Goal: Information Seeking & Learning: Learn about a topic

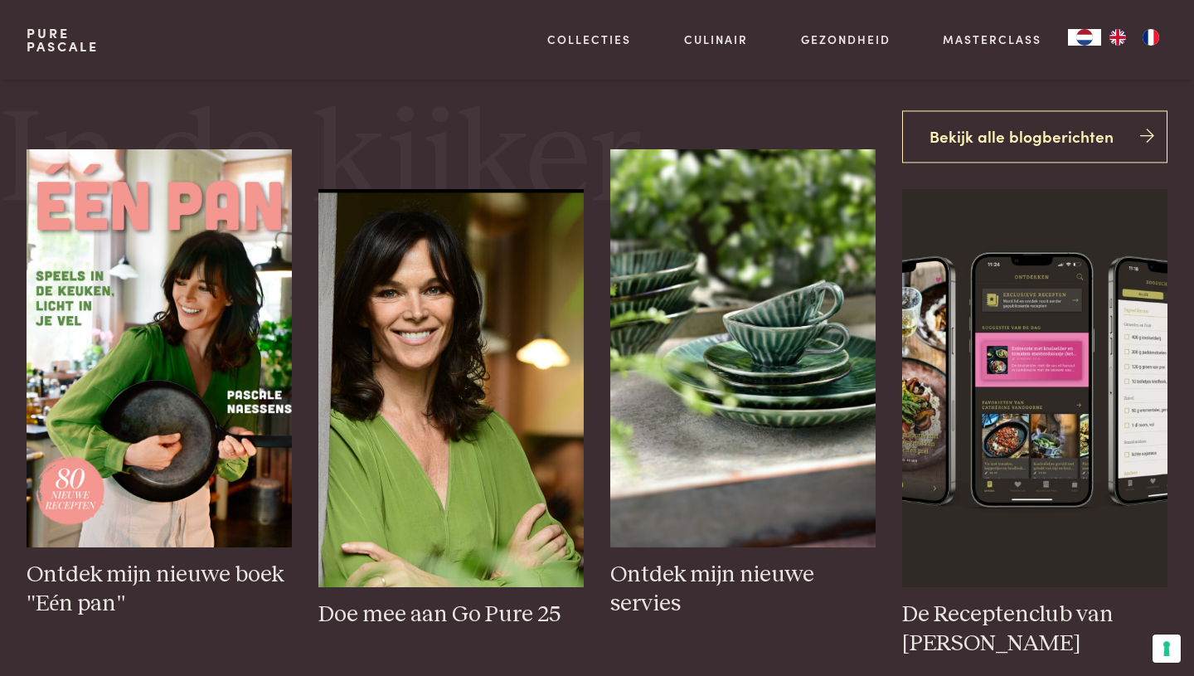
scroll to position [647, 0]
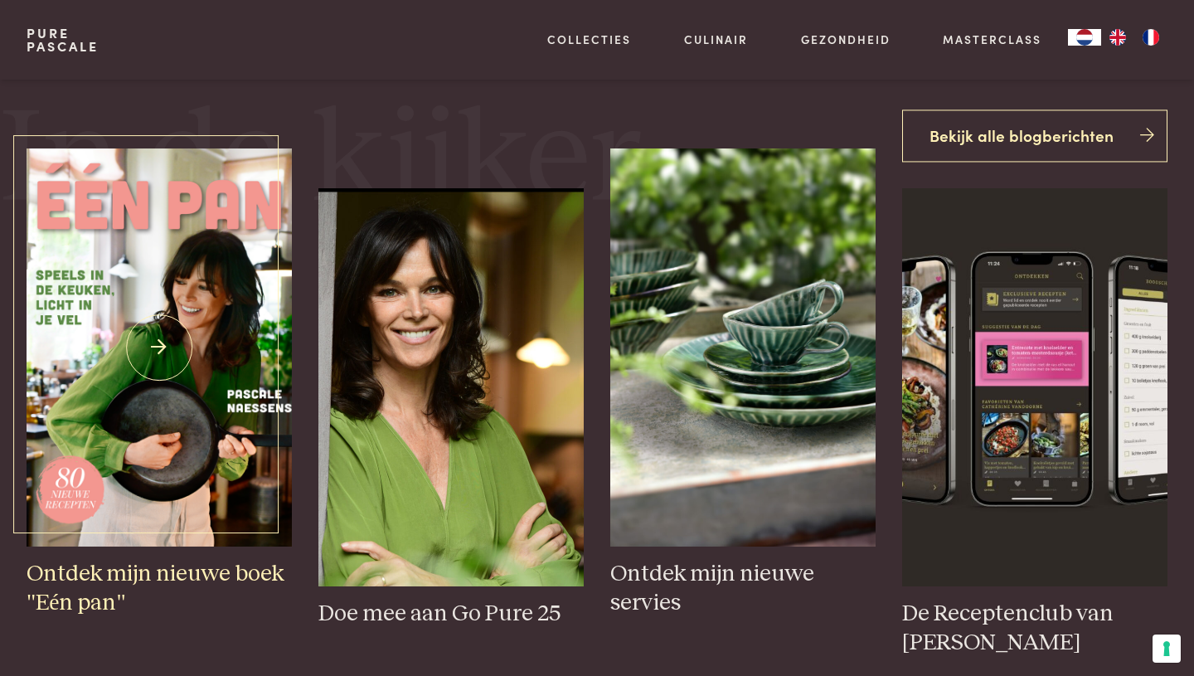
click at [202, 361] on img at bounding box center [159, 347] width 265 height 398
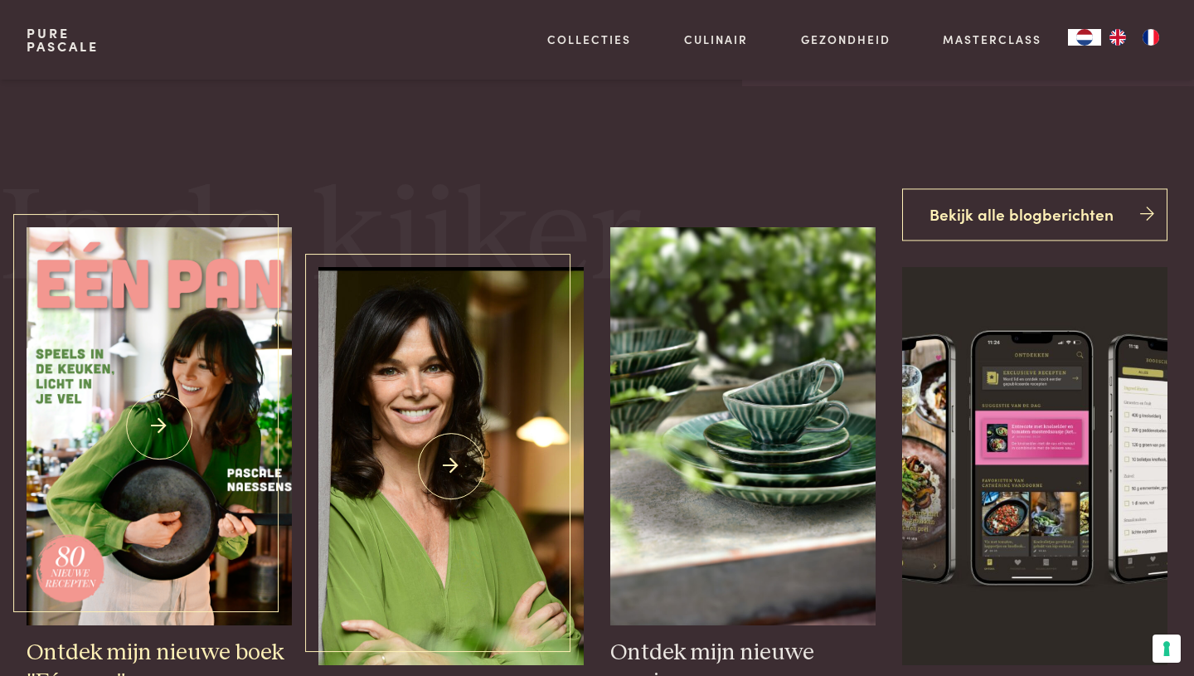
scroll to position [0, 0]
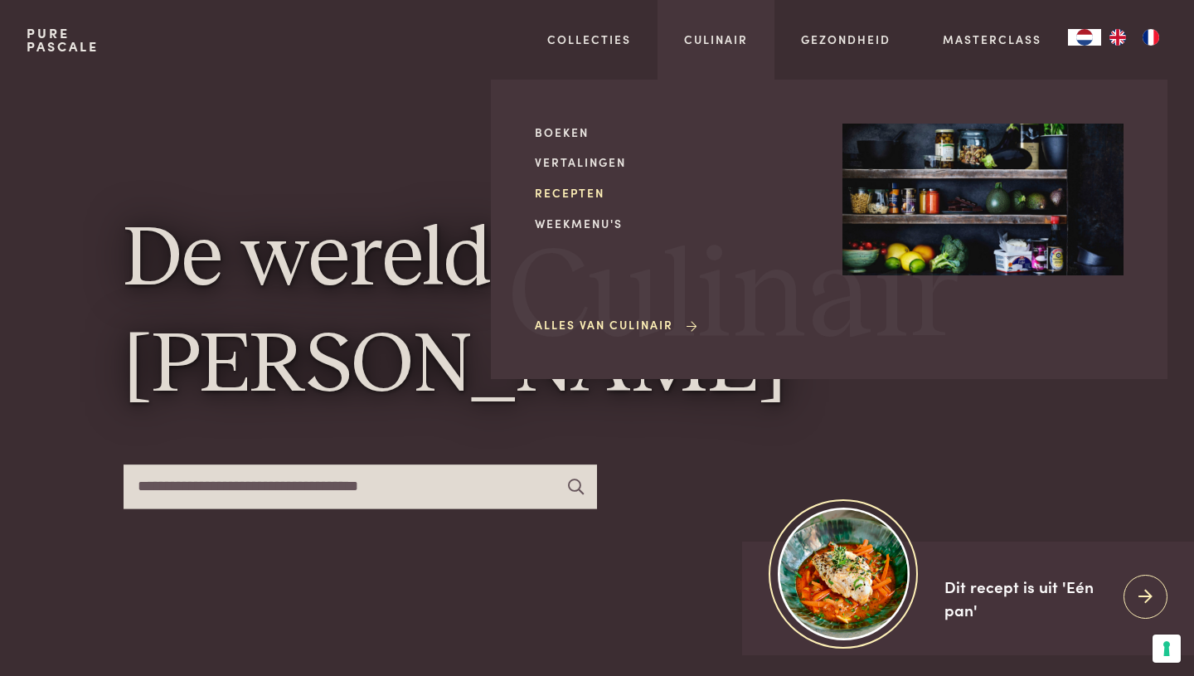
click at [571, 196] on link "Recepten" at bounding box center [675, 192] width 281 height 17
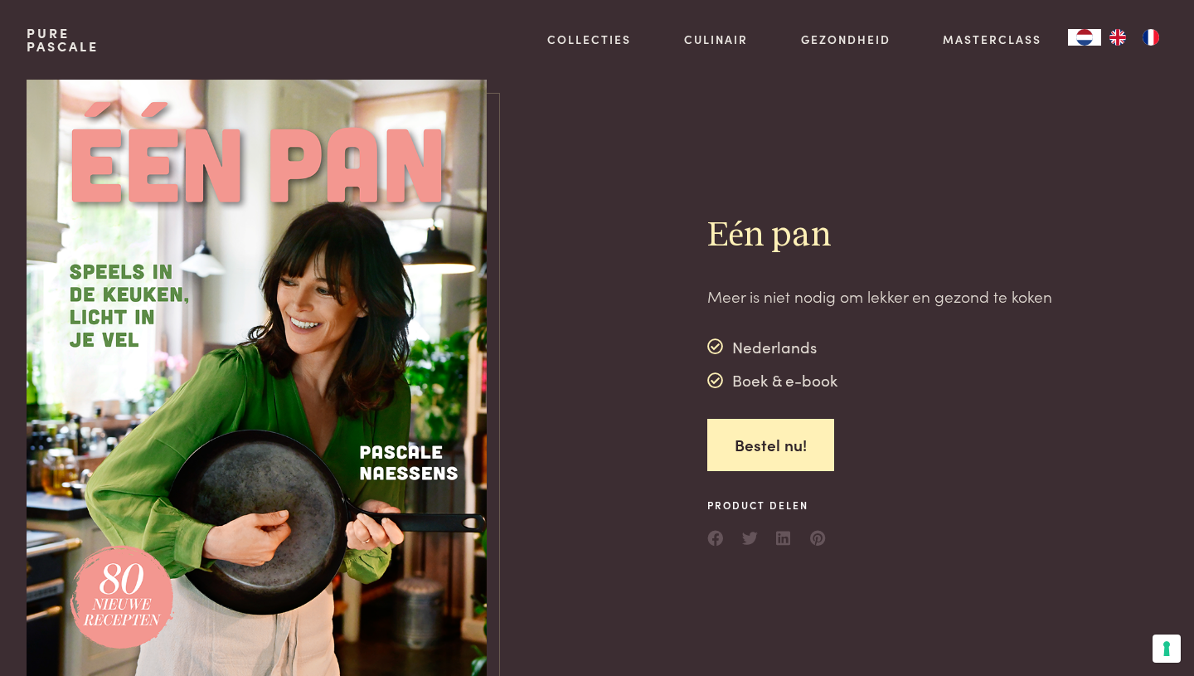
click at [432, 381] on img at bounding box center [257, 382] width 460 height 604
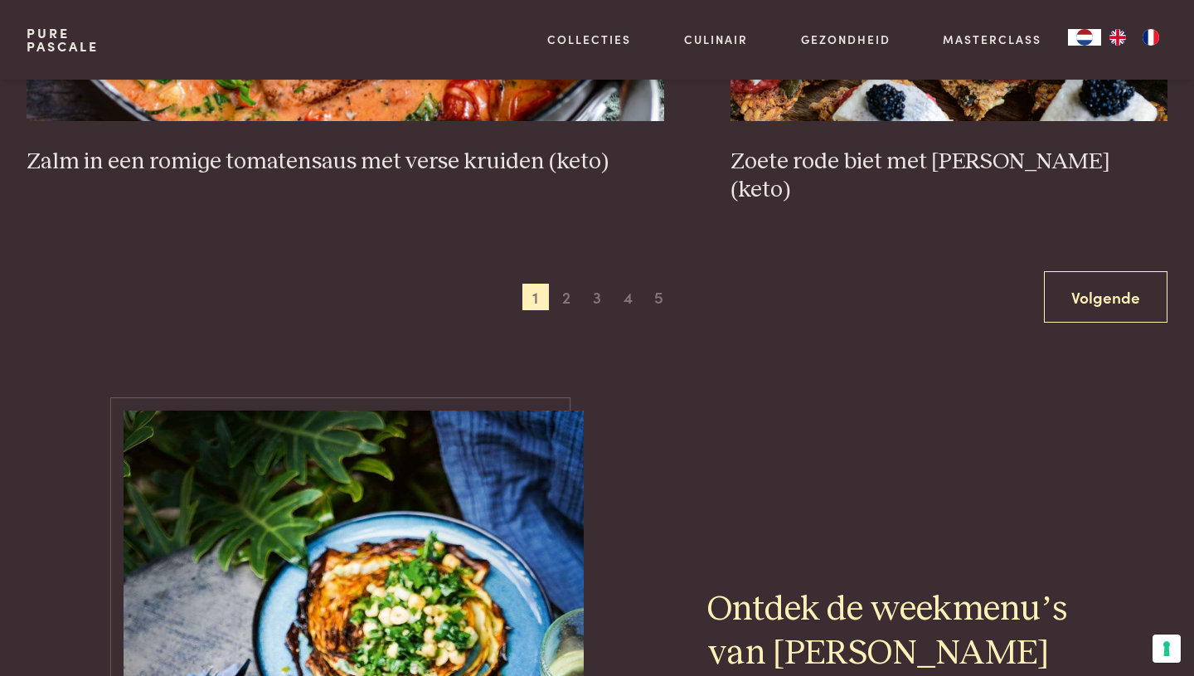
scroll to position [3372, 0]
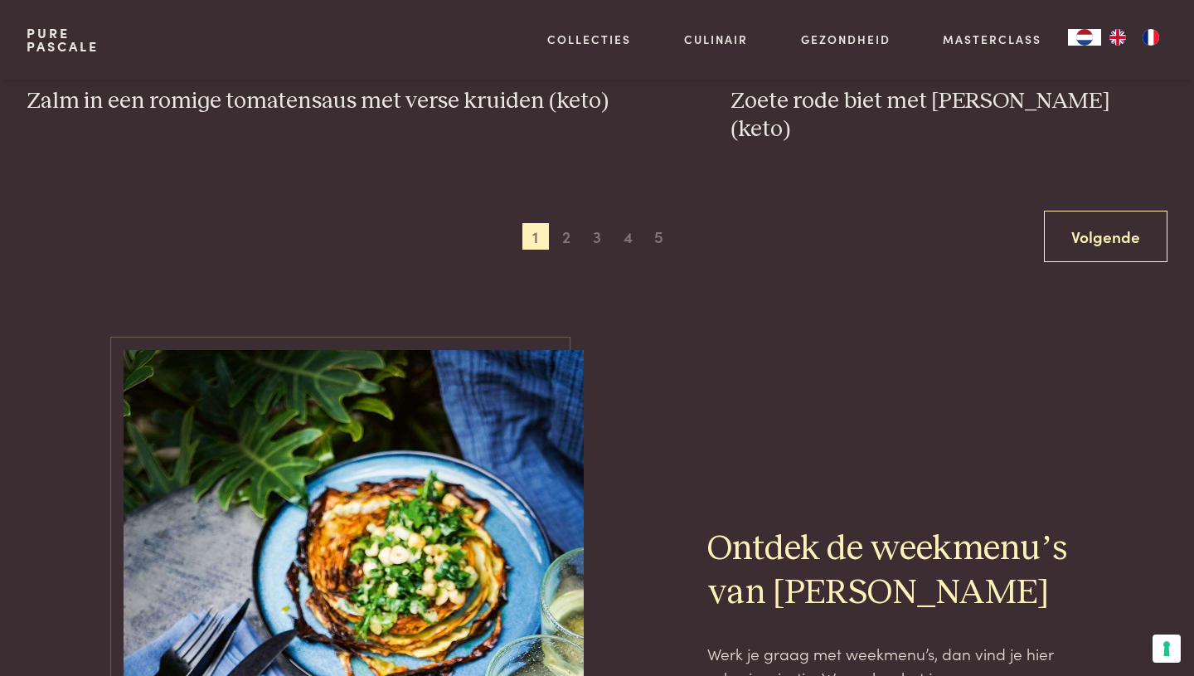
click at [566, 221] on div "Vorige 1 2 3 4 5 6 Volgende" at bounding box center [597, 237] width 1141 height 52
click at [566, 223] on span "2" at bounding box center [566, 236] width 27 height 27
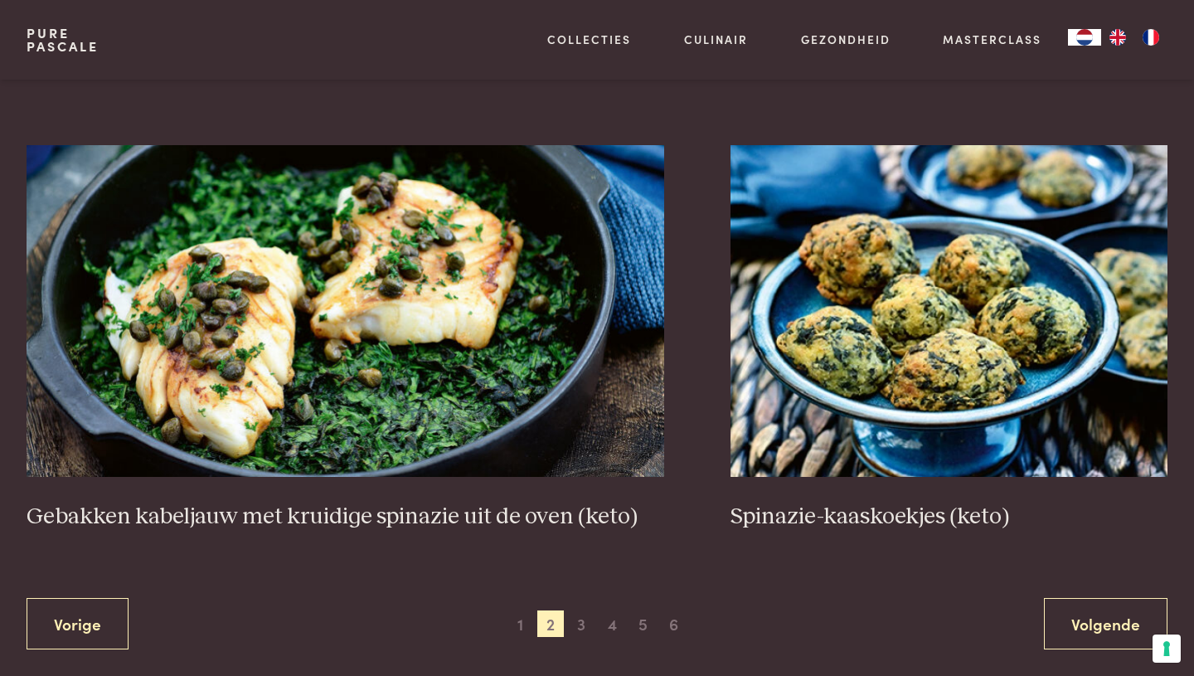
scroll to position [2987, 0]
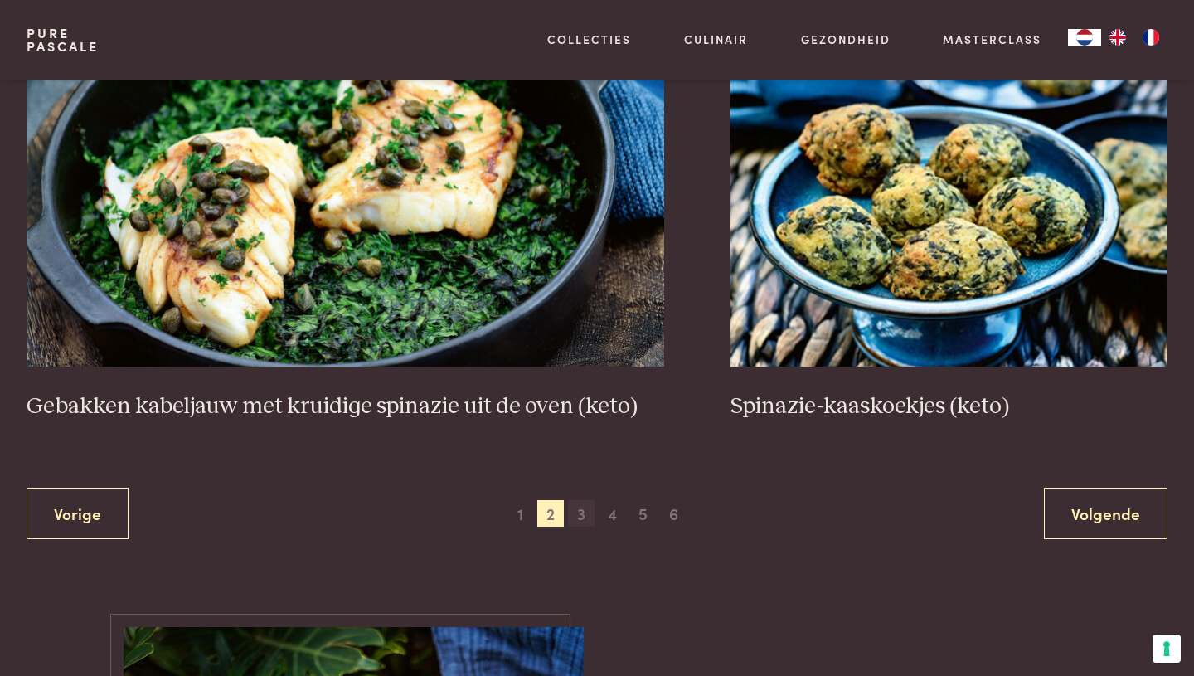
click at [579, 516] on span "3" at bounding box center [581, 513] width 27 height 27
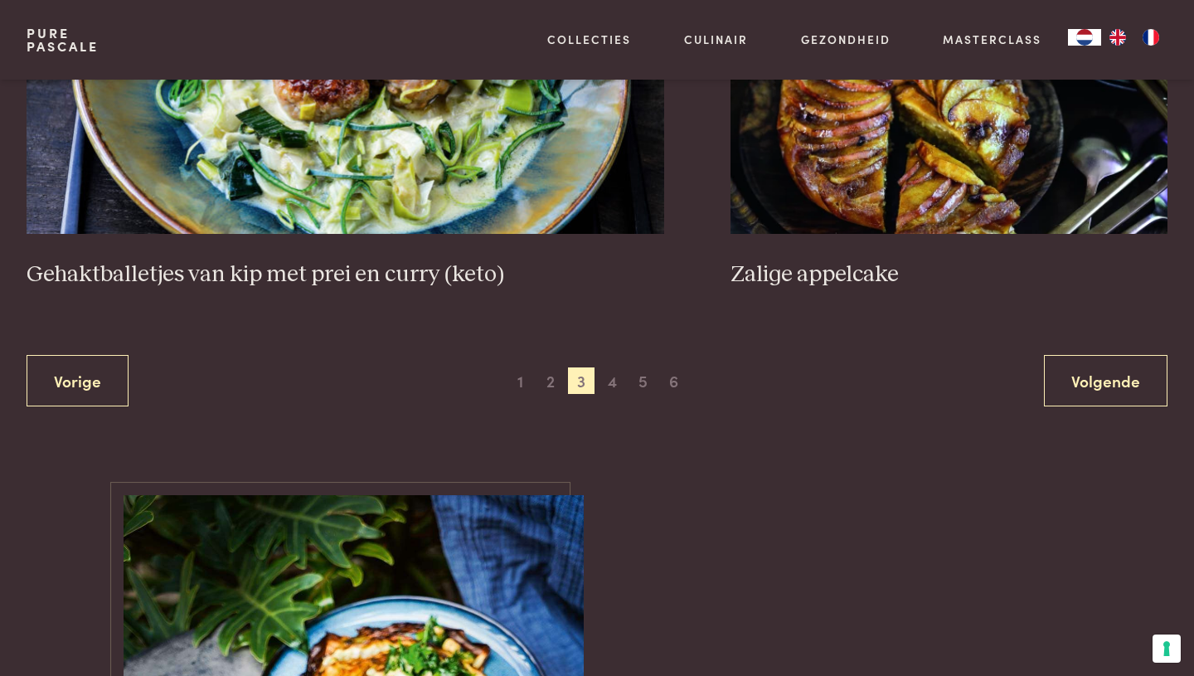
scroll to position [3450, 0]
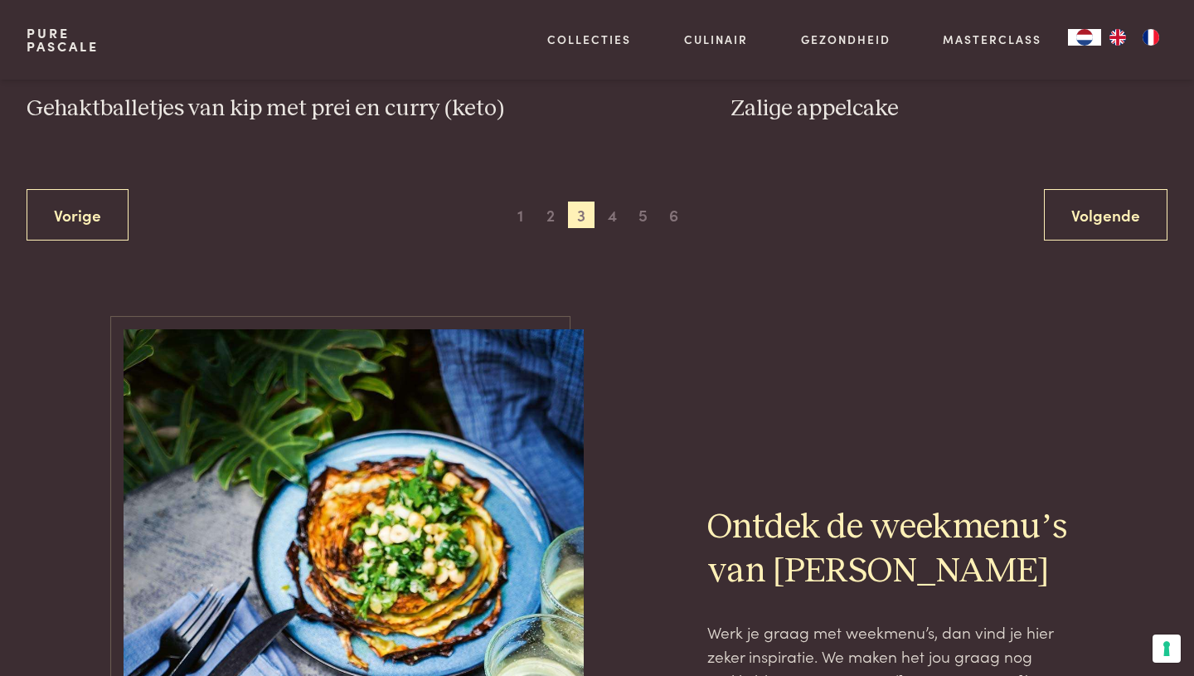
click at [614, 189] on div "Vorige 1 2 3 4 5 6 Volgende" at bounding box center [597, 215] width 1141 height 52
click at [614, 201] on span "4" at bounding box center [612, 214] width 27 height 27
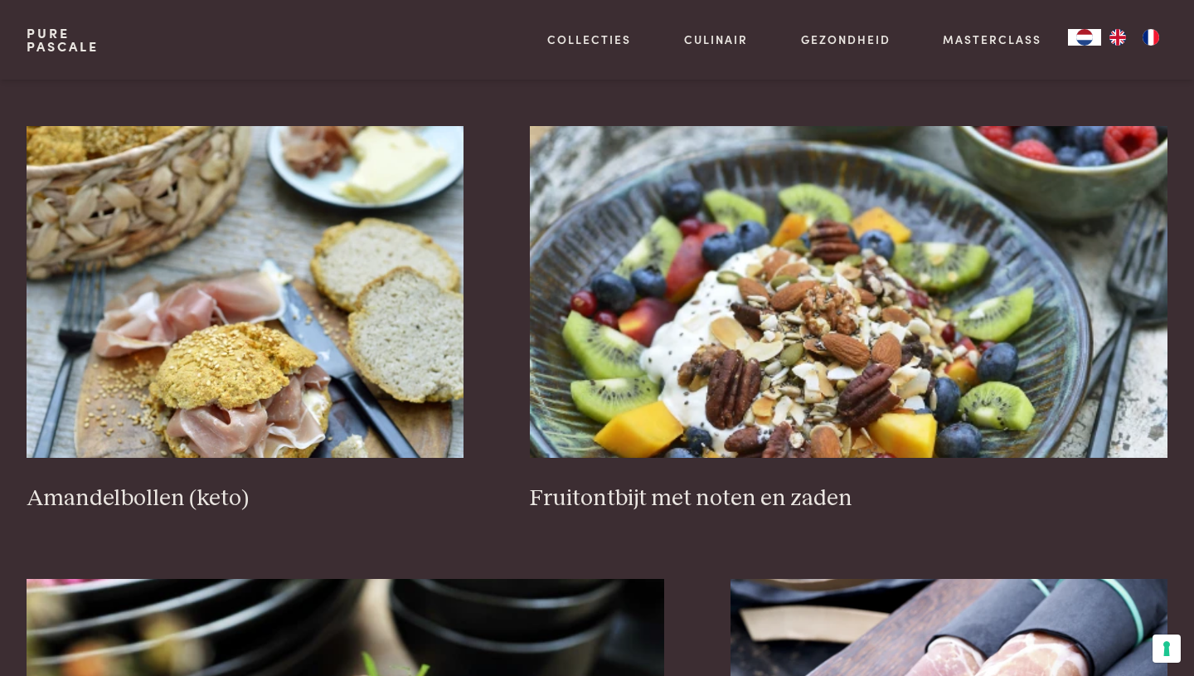
scroll to position [2524, 0]
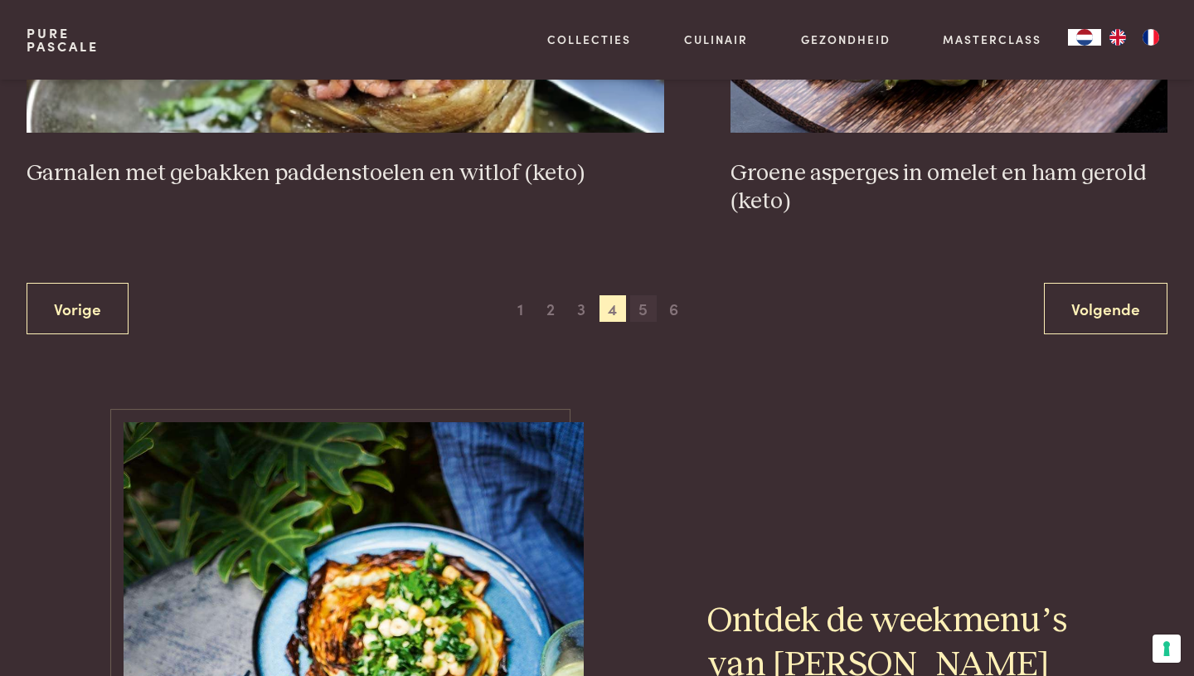
click at [645, 317] on span "5" at bounding box center [643, 308] width 27 height 27
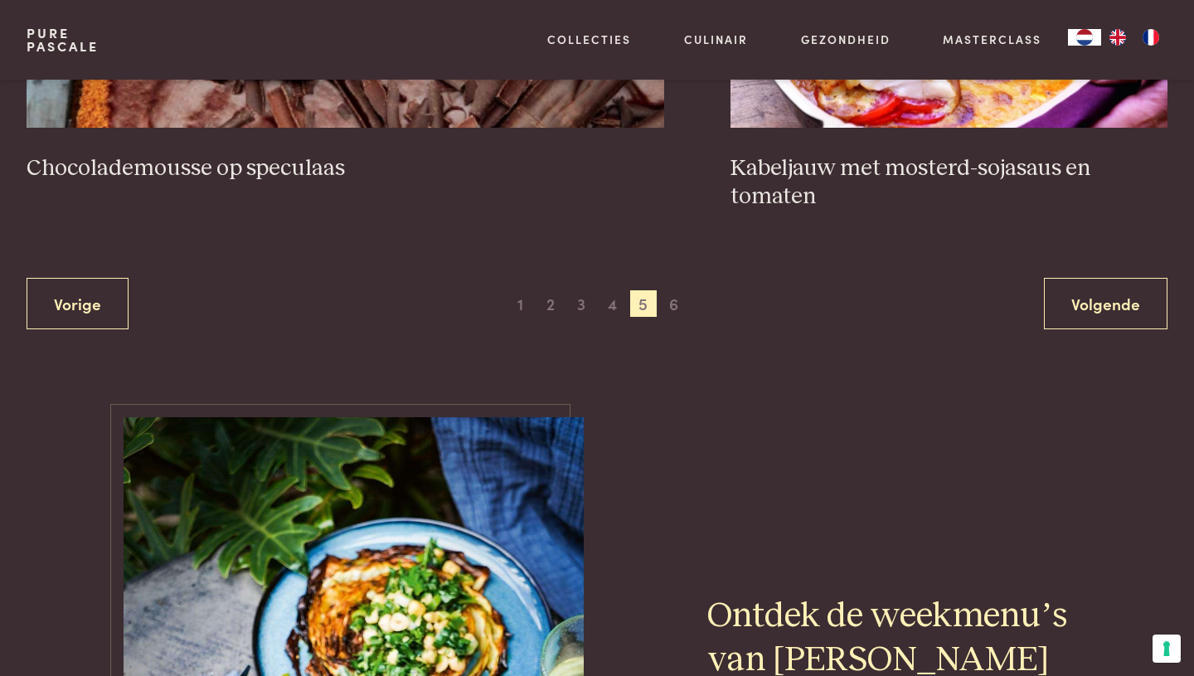
scroll to position [3056, 0]
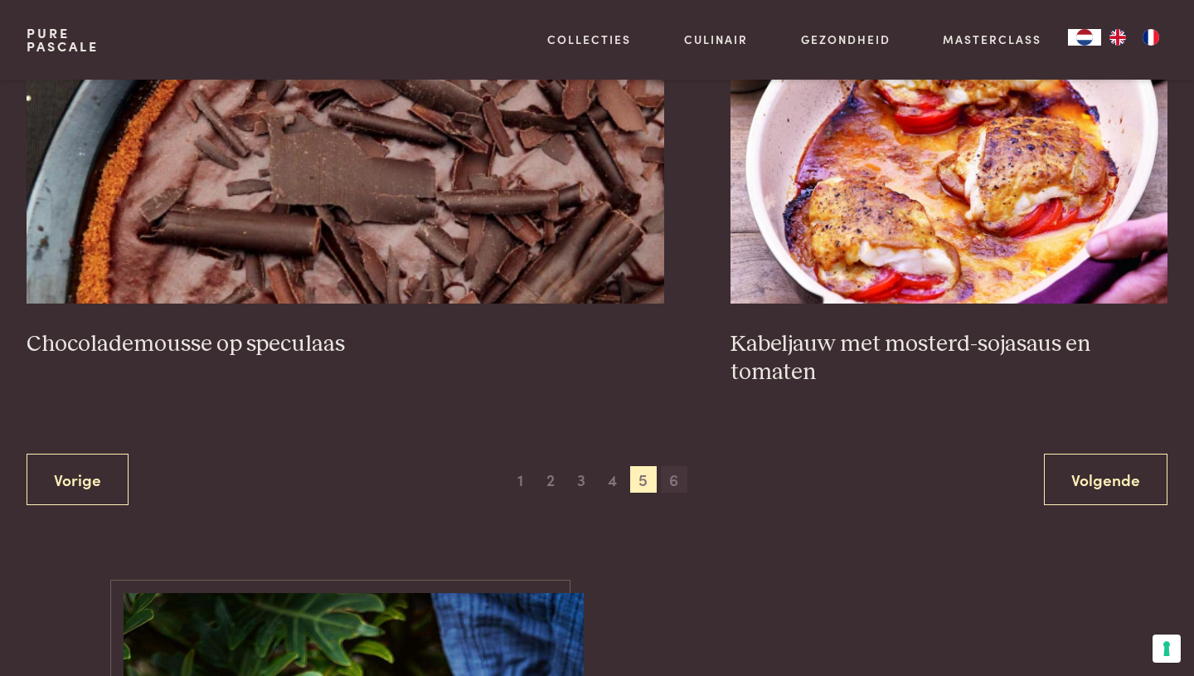
click at [673, 481] on span "6" at bounding box center [674, 479] width 27 height 27
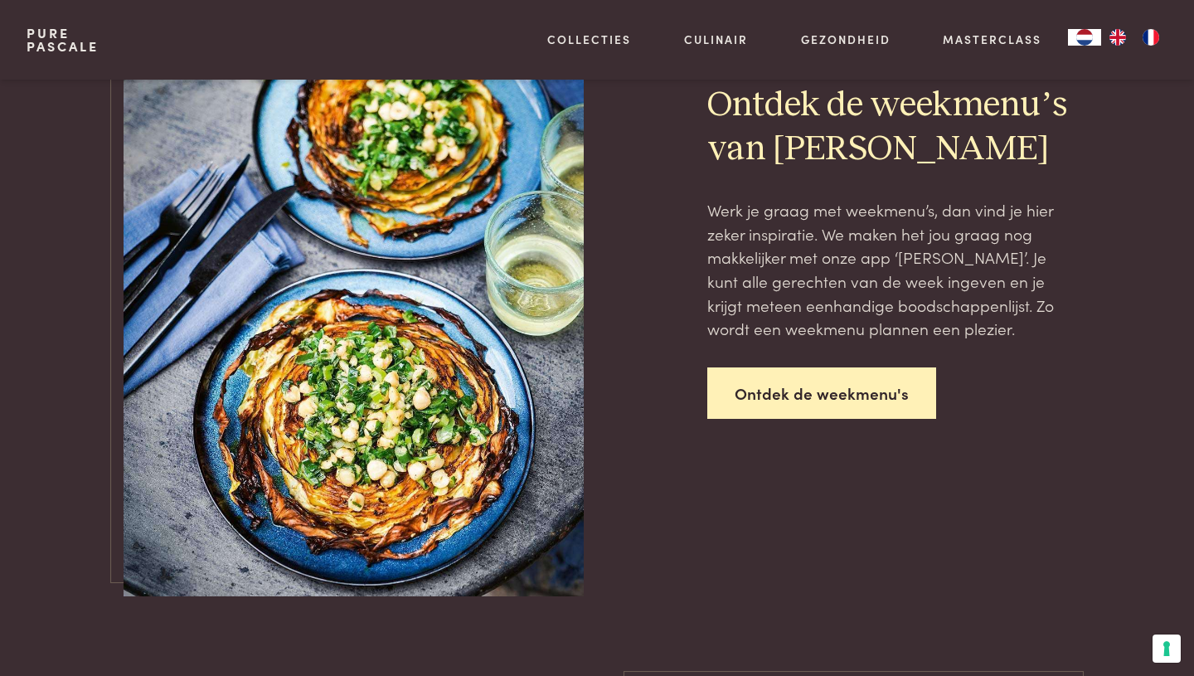
scroll to position [1478, 0]
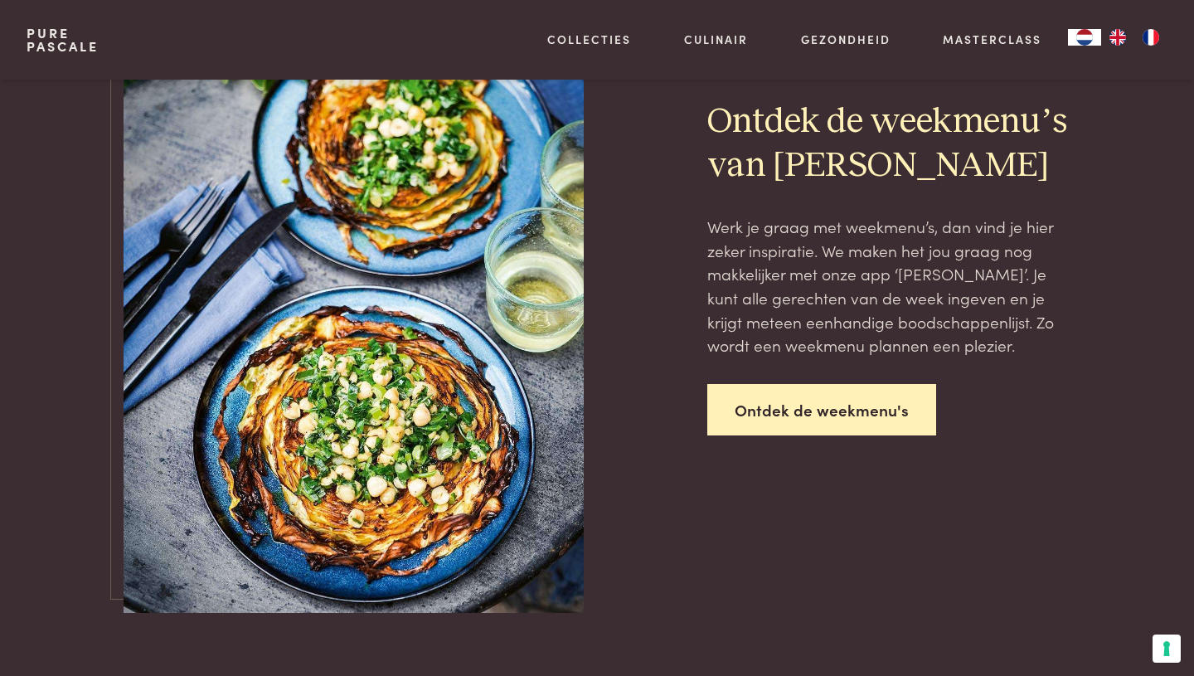
click at [822, 420] on link "Ontdek de weekmenu's" at bounding box center [821, 410] width 229 height 52
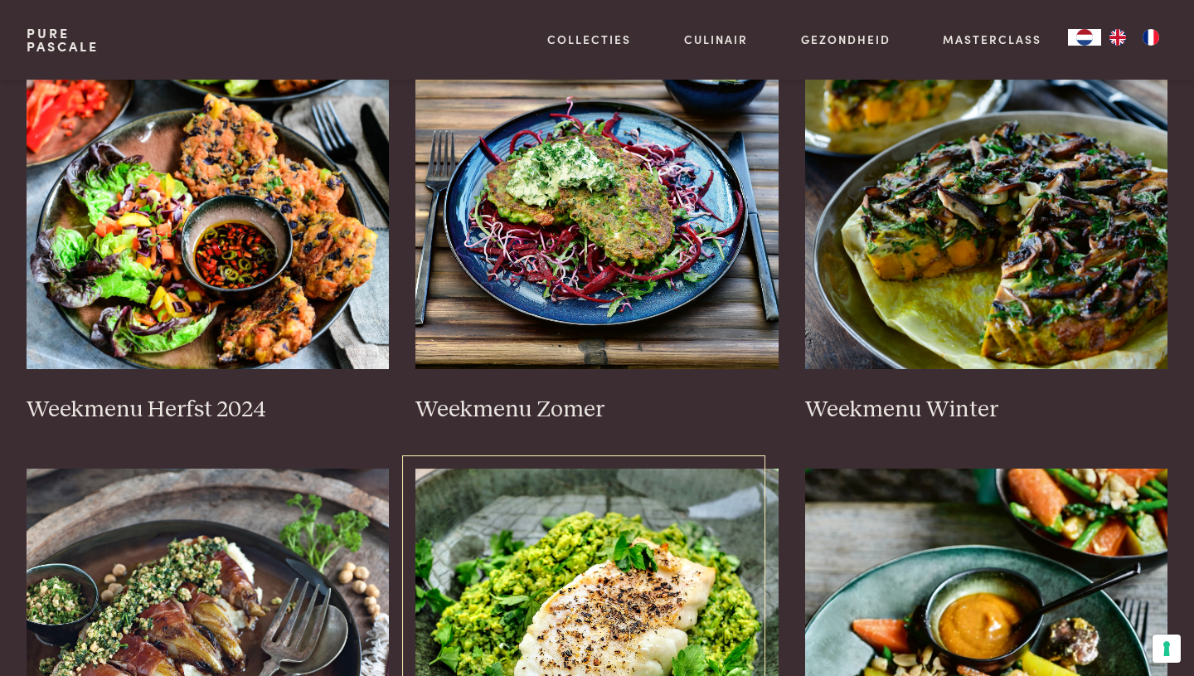
scroll to position [395, 0]
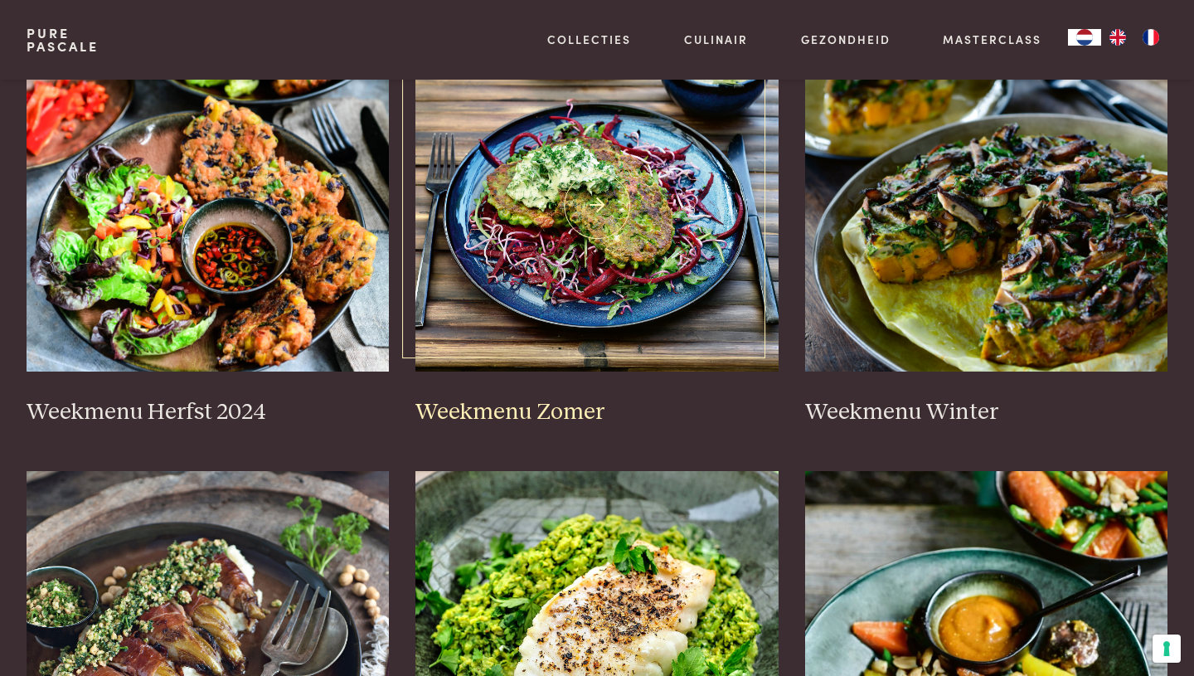
click at [633, 297] on img at bounding box center [596, 206] width 363 height 332
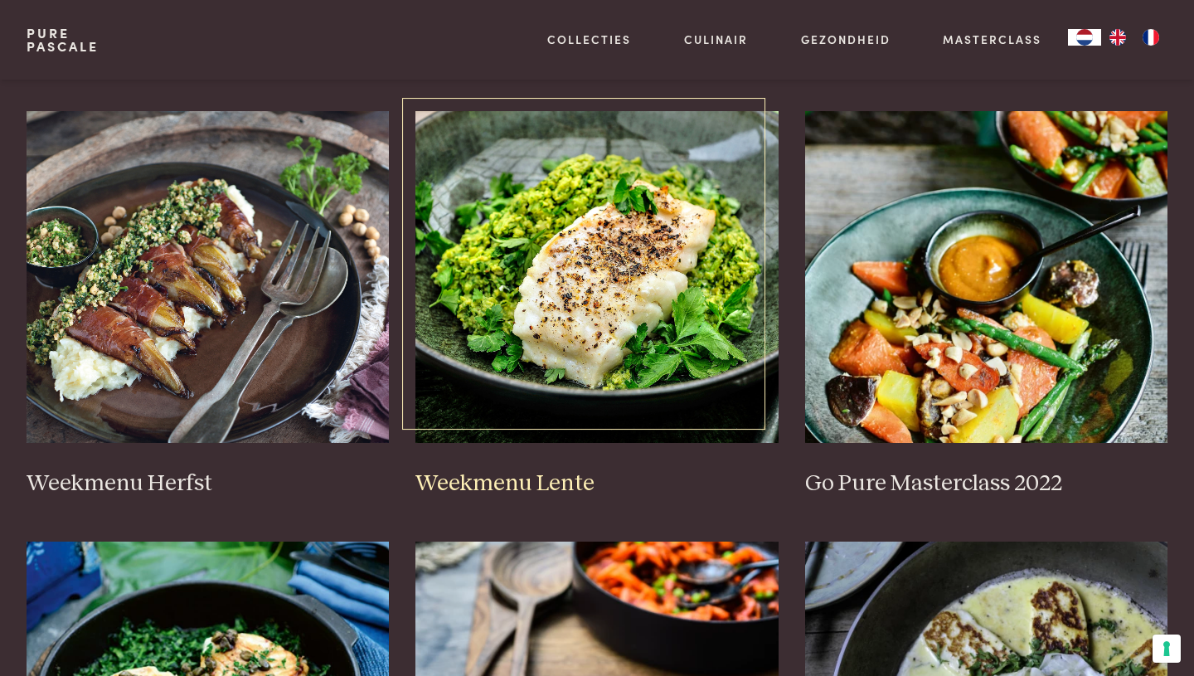
scroll to position [761, 0]
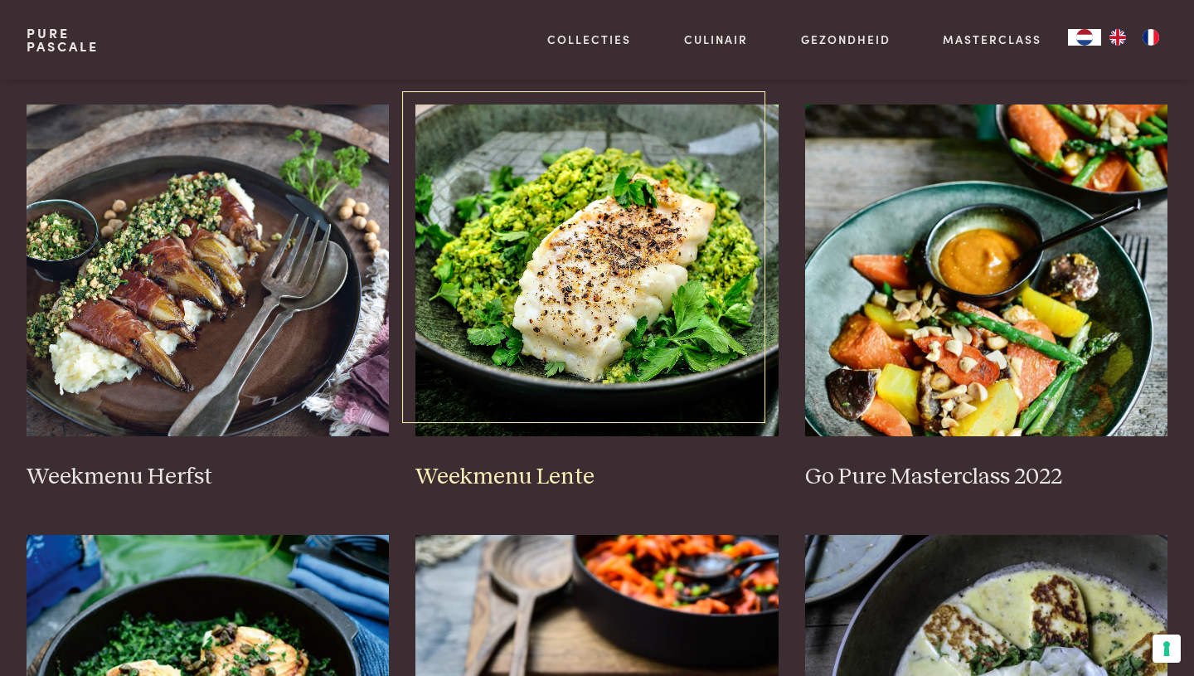
click at [619, 327] on img at bounding box center [596, 270] width 363 height 332
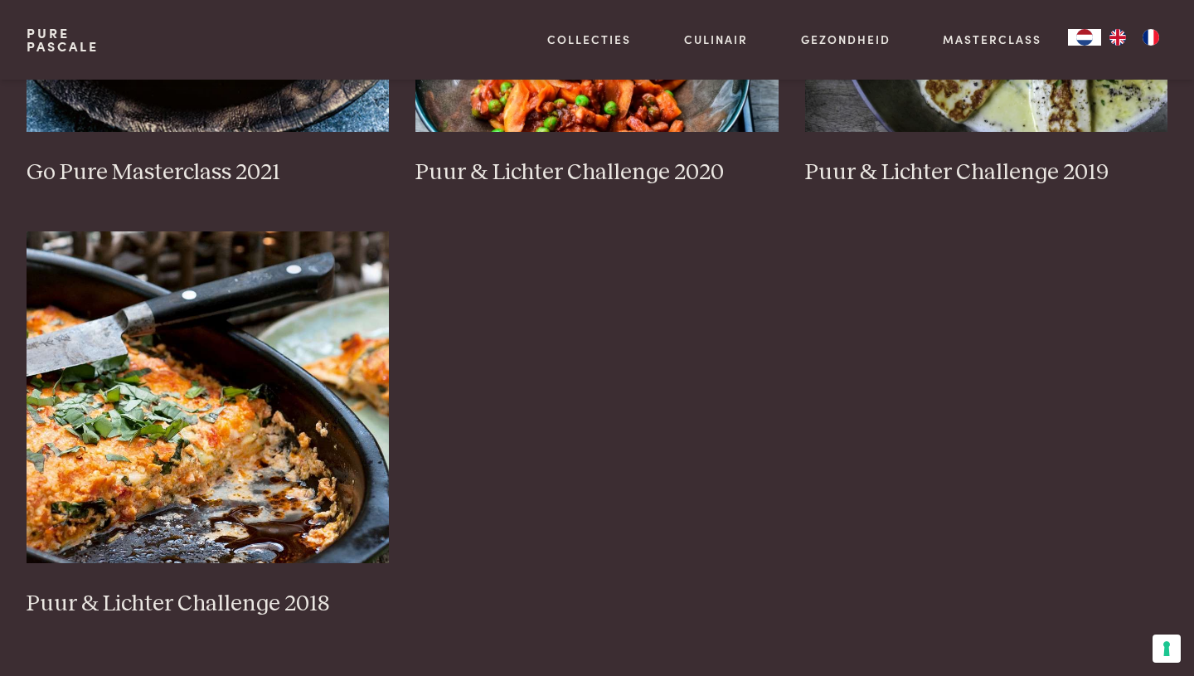
scroll to position [1489, 0]
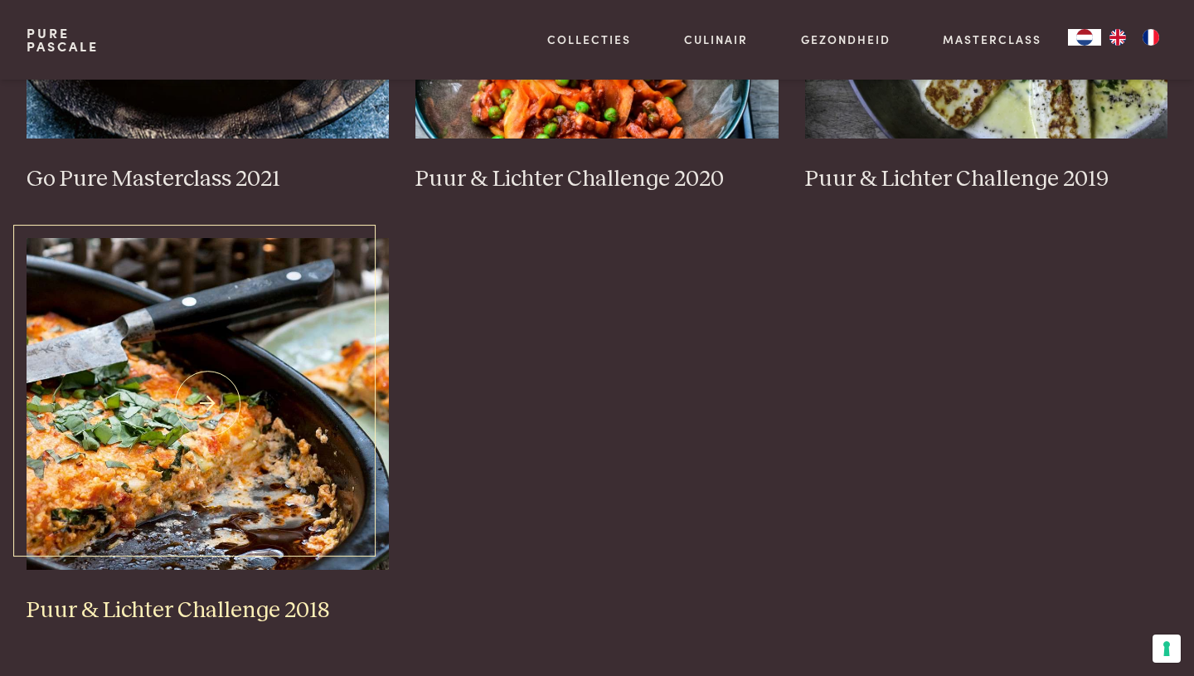
click at [269, 403] on img at bounding box center [208, 404] width 363 height 332
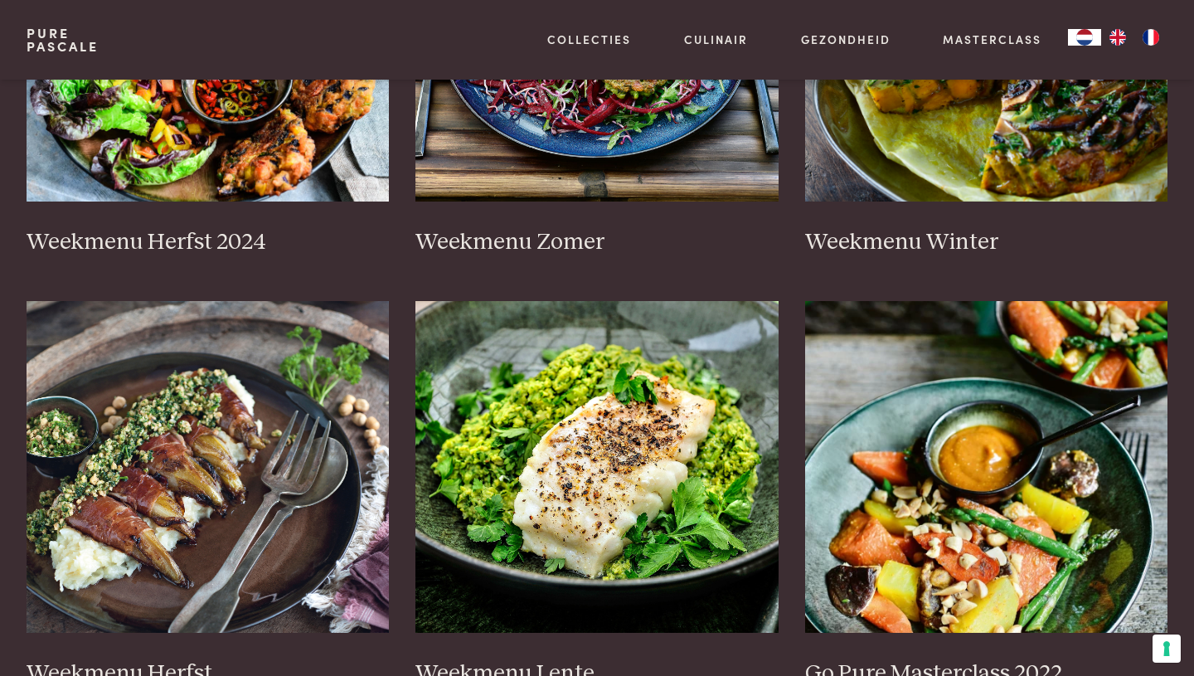
scroll to position [0, 0]
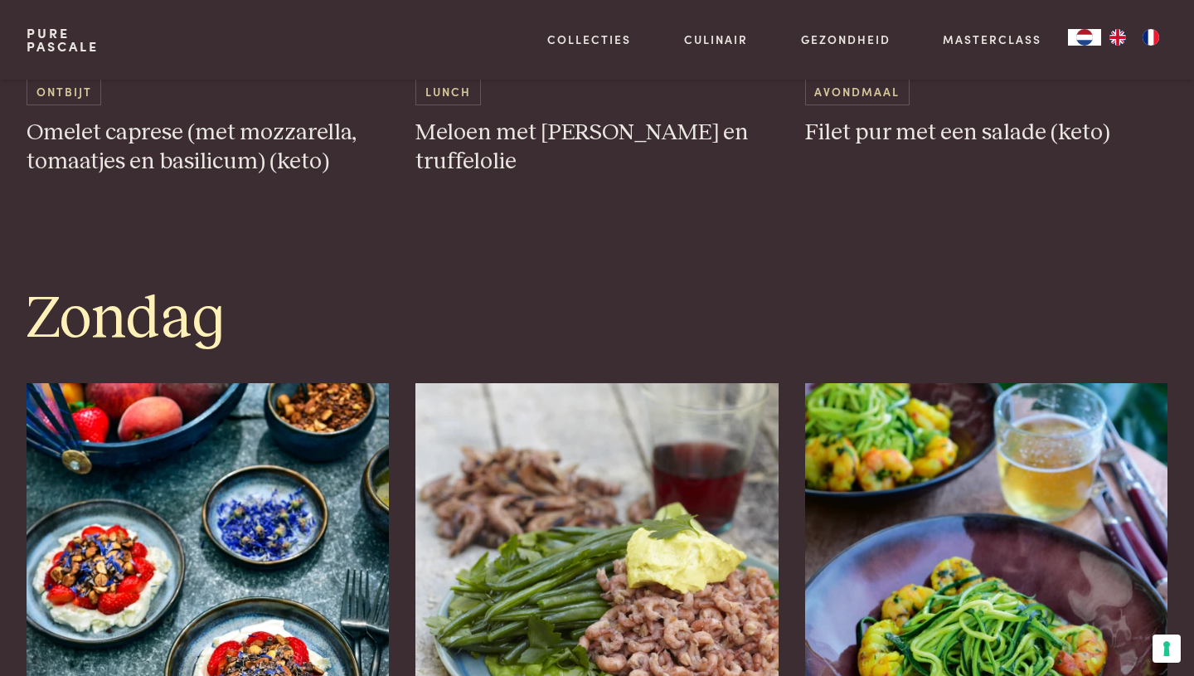
scroll to position [3560, 0]
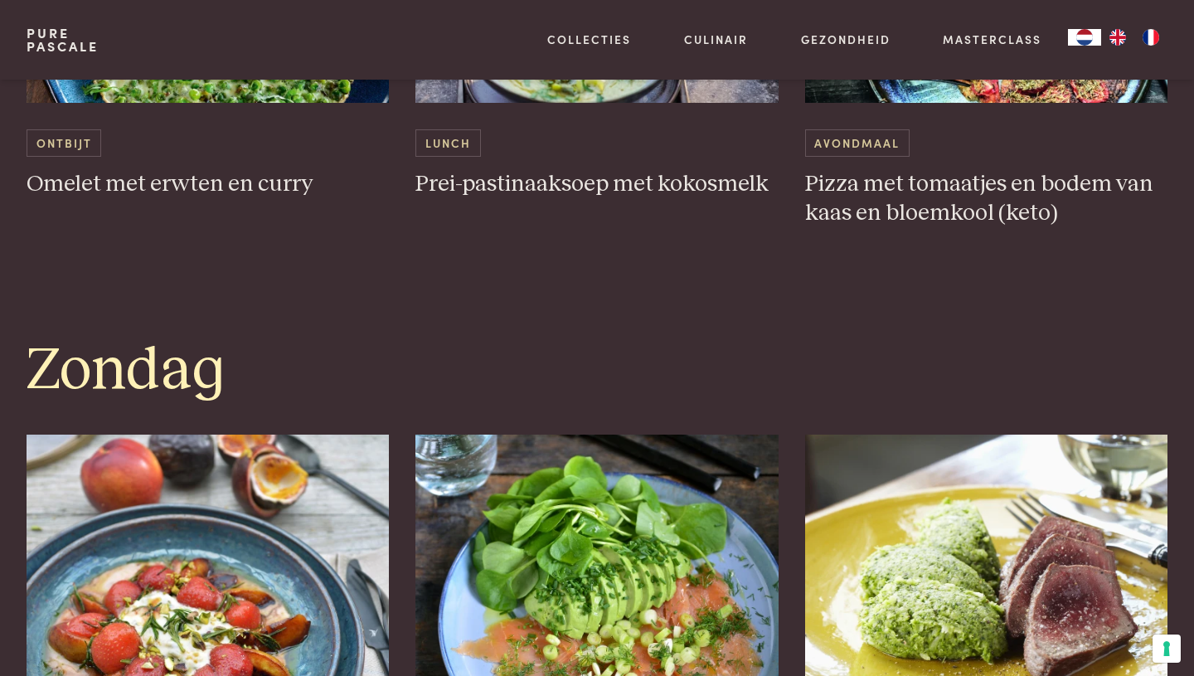
scroll to position [3934, 0]
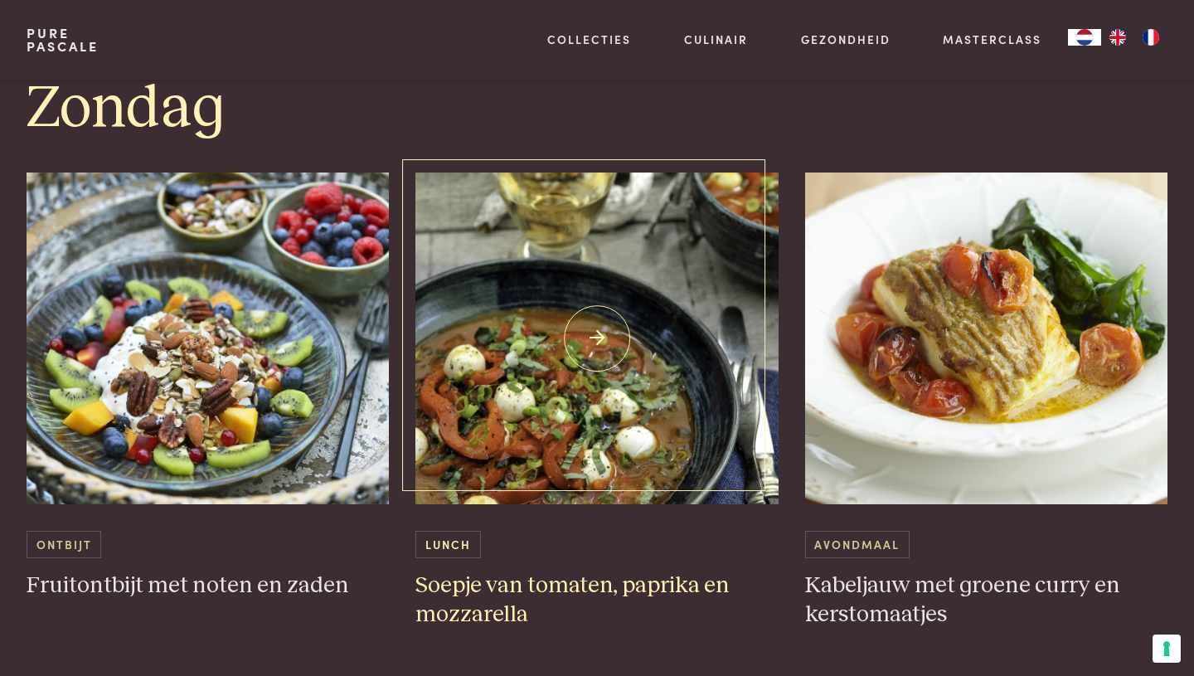
scroll to position [5564, 0]
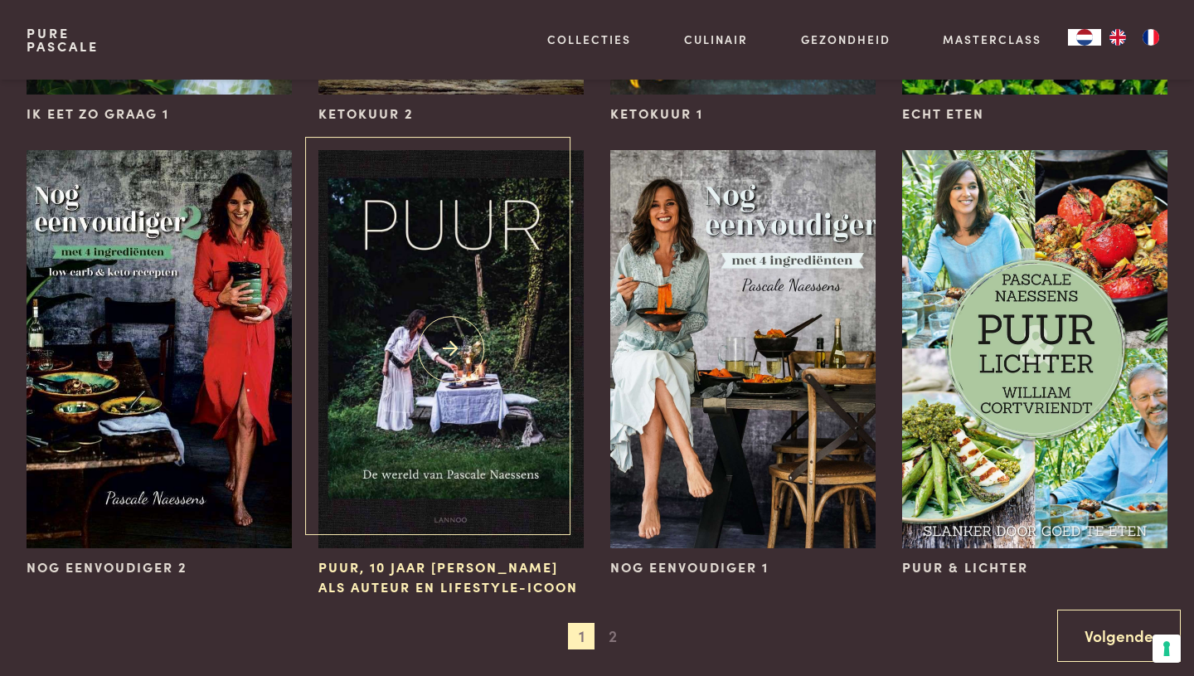
scroll to position [1479, 0]
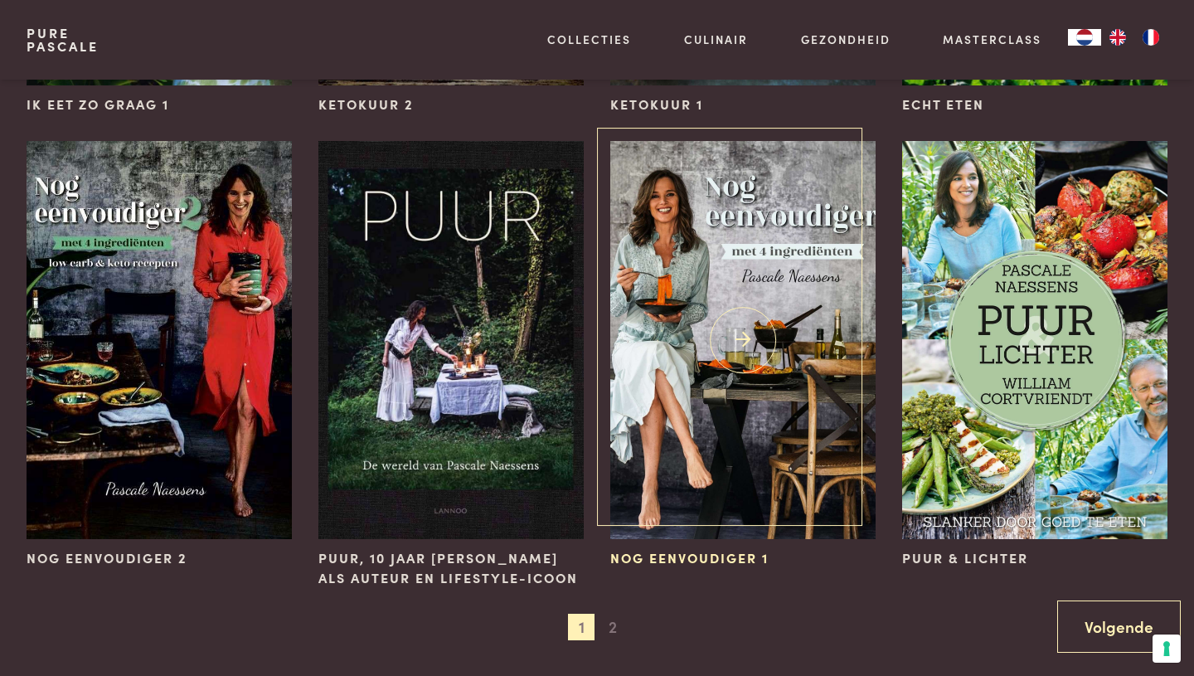
click at [725, 364] on img at bounding box center [742, 340] width 265 height 398
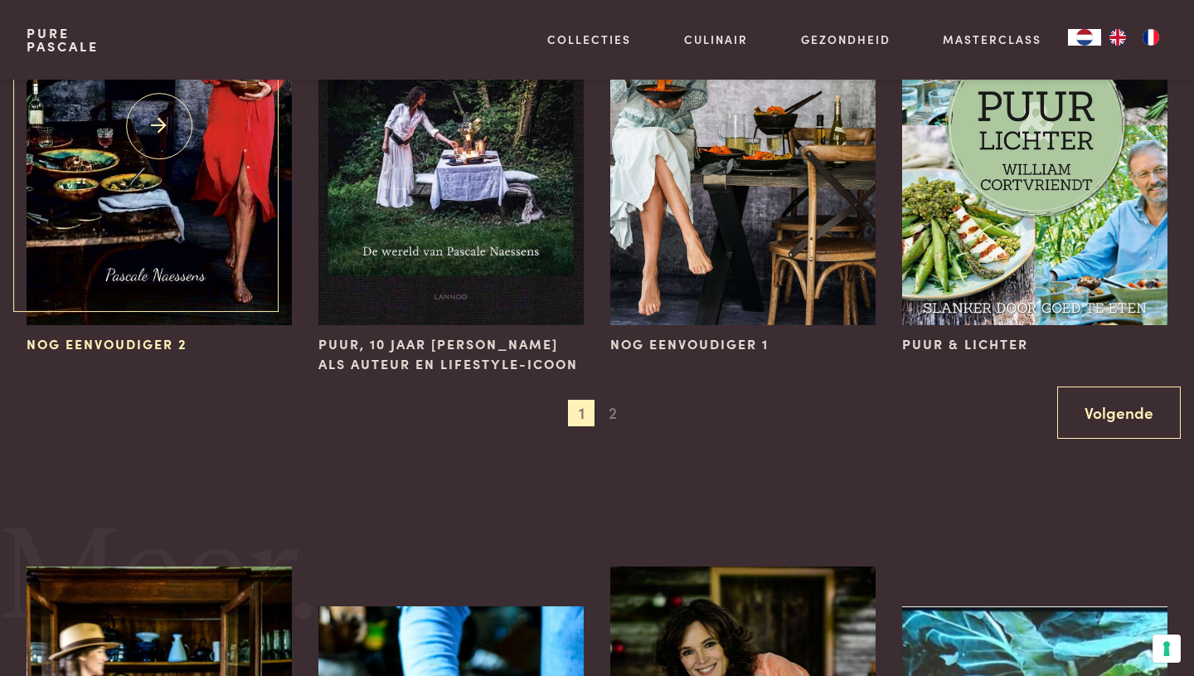
scroll to position [1718, 0]
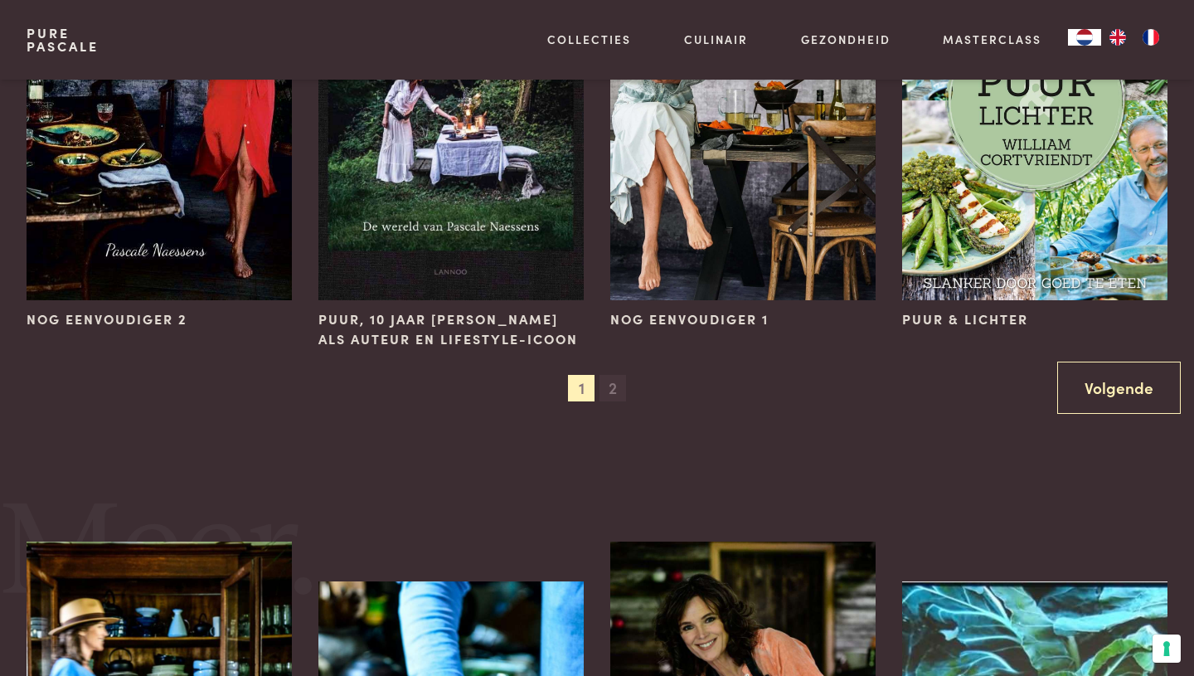
click at [615, 380] on span "2" at bounding box center [612, 388] width 27 height 27
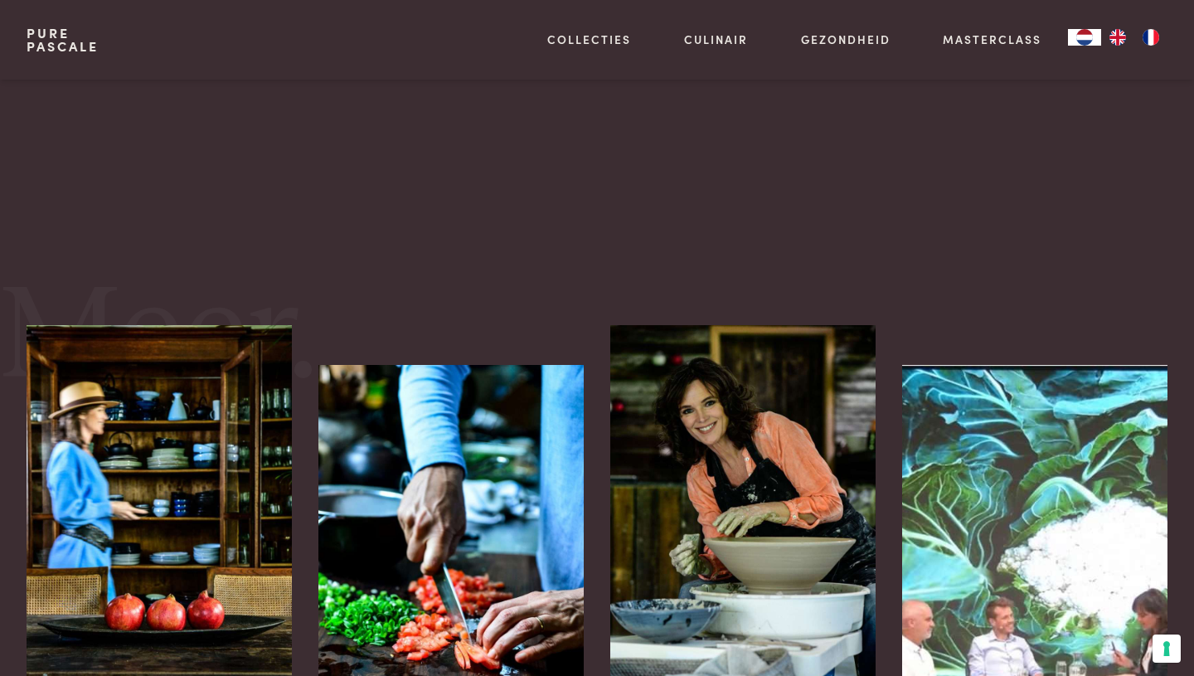
scroll to position [0, 0]
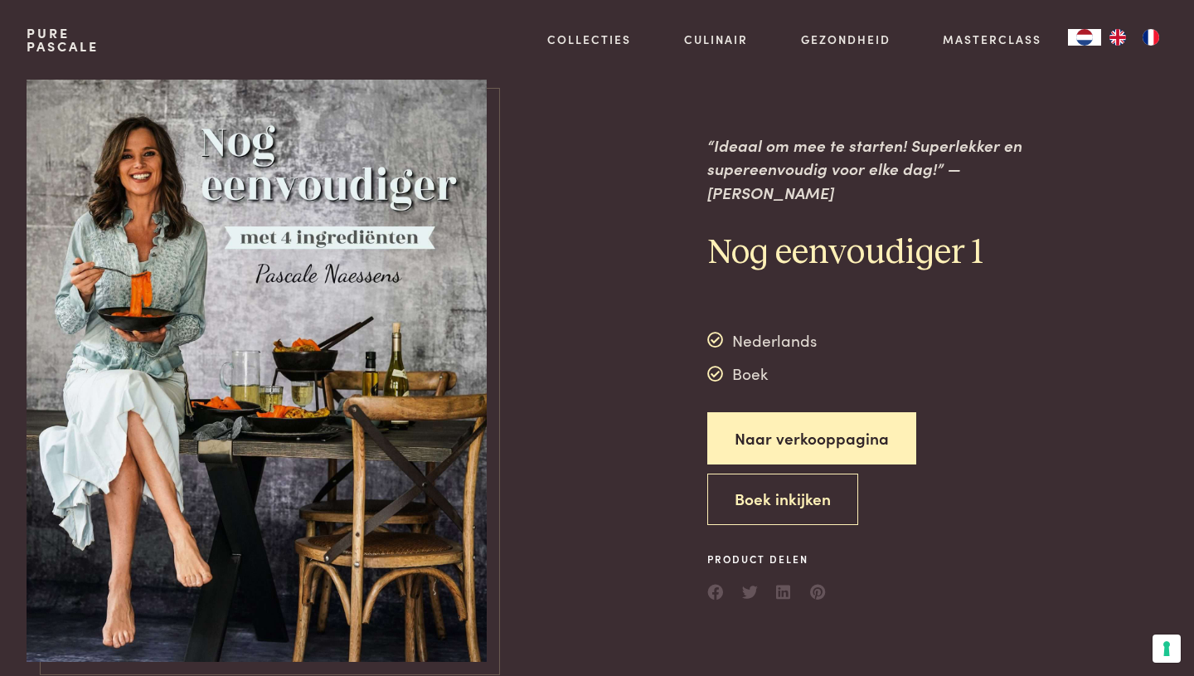
scroll to position [4, 0]
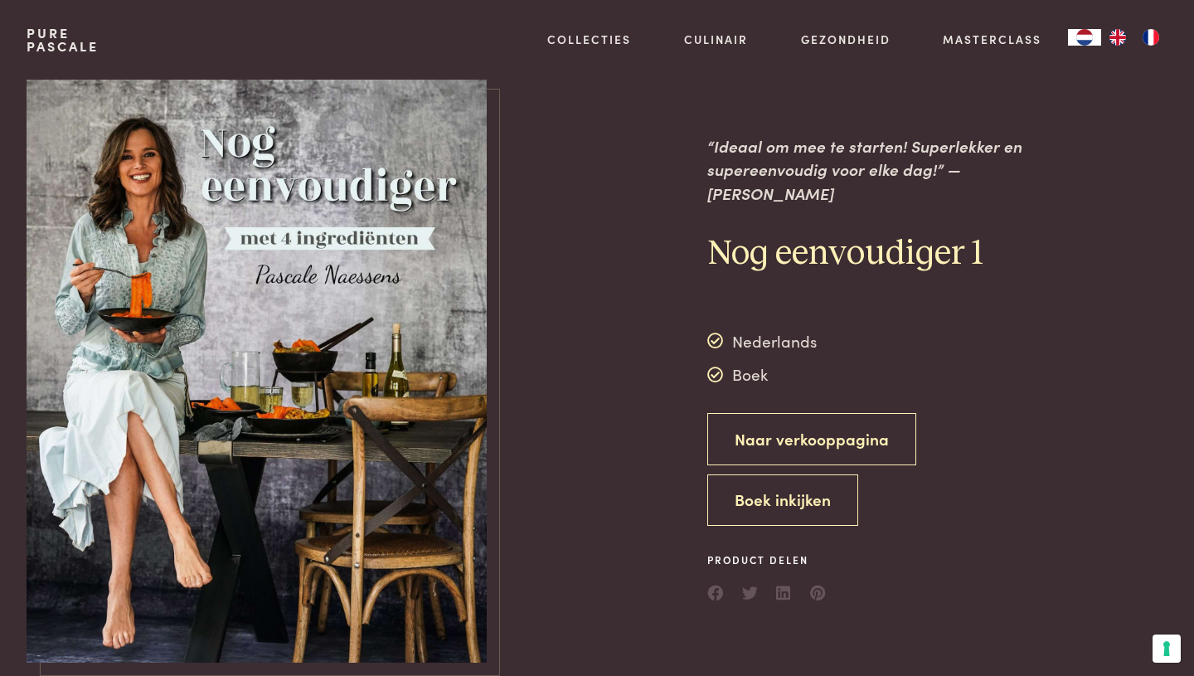
click at [767, 434] on link "Naar verkooppagina" at bounding box center [811, 439] width 209 height 52
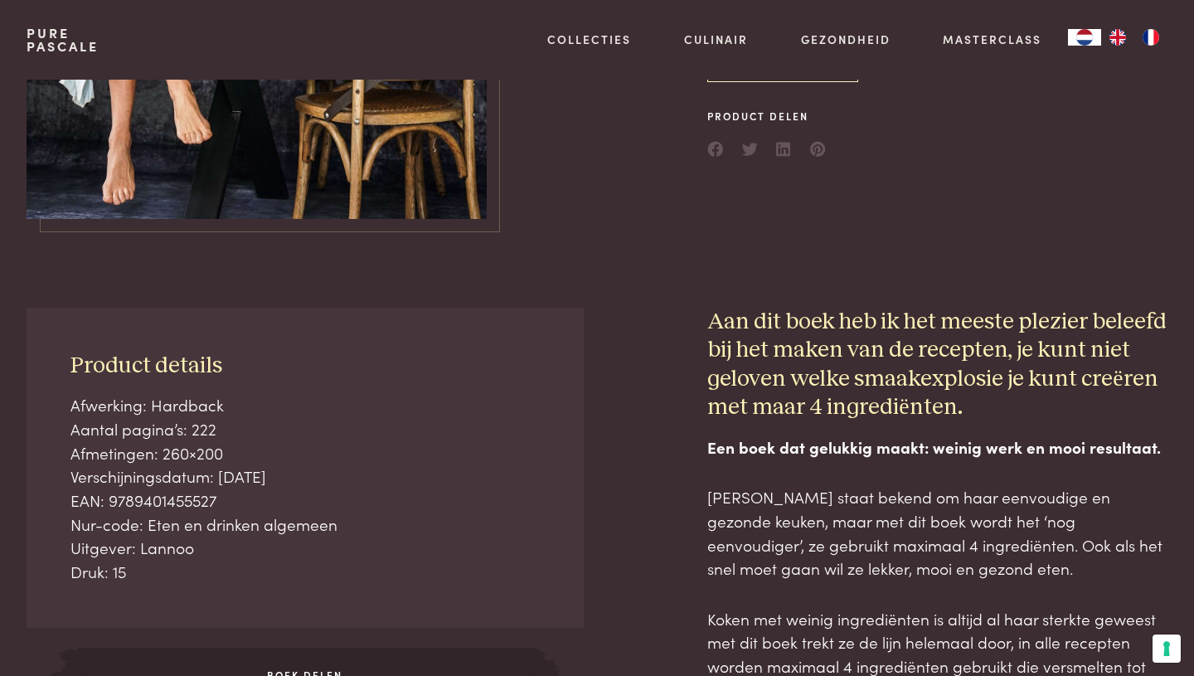
scroll to position [0, 0]
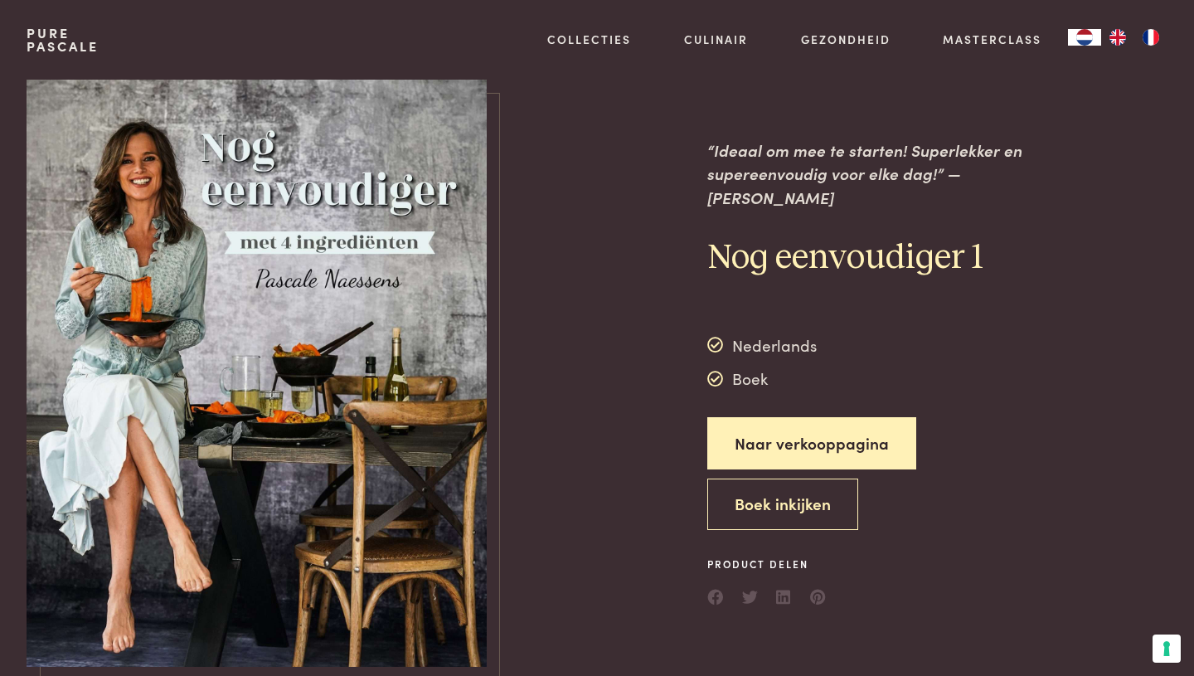
click at [305, 390] on img at bounding box center [257, 373] width 460 height 587
